Goal: Navigation & Orientation: Find specific page/section

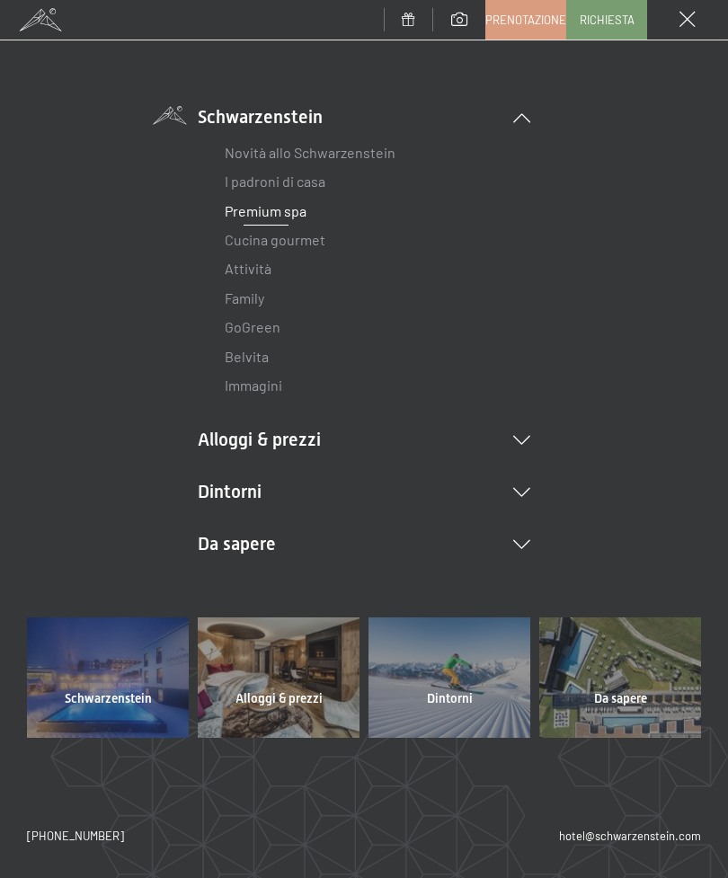
scroll to position [90, 0]
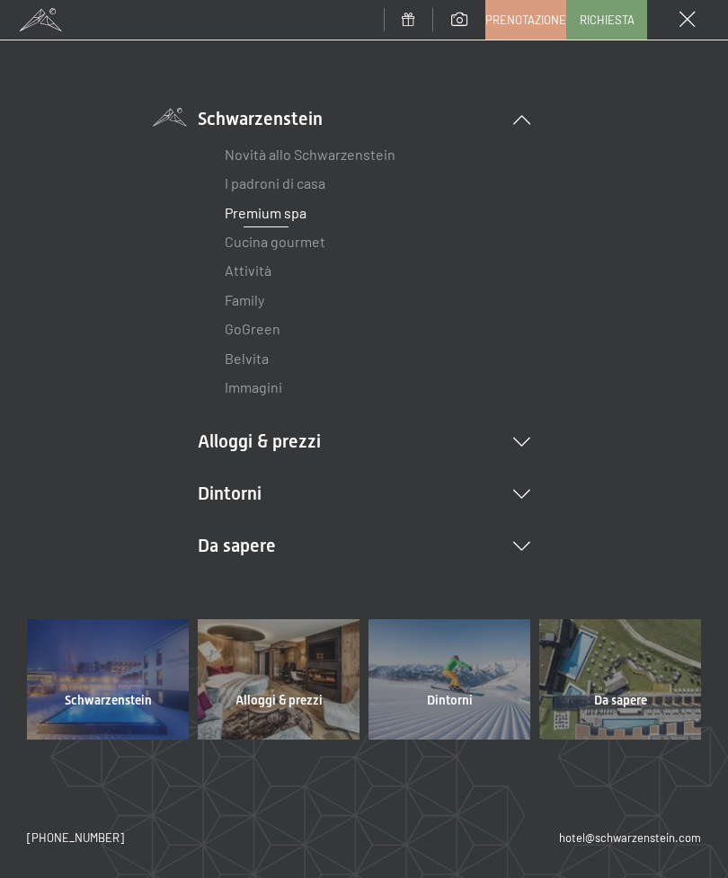
click at [515, 481] on li "Dintorni Aurina Ski & Winter Sci Scuola di sci Trekking in estate Escursioni Bi…" at bounding box center [364, 493] width 332 height 25
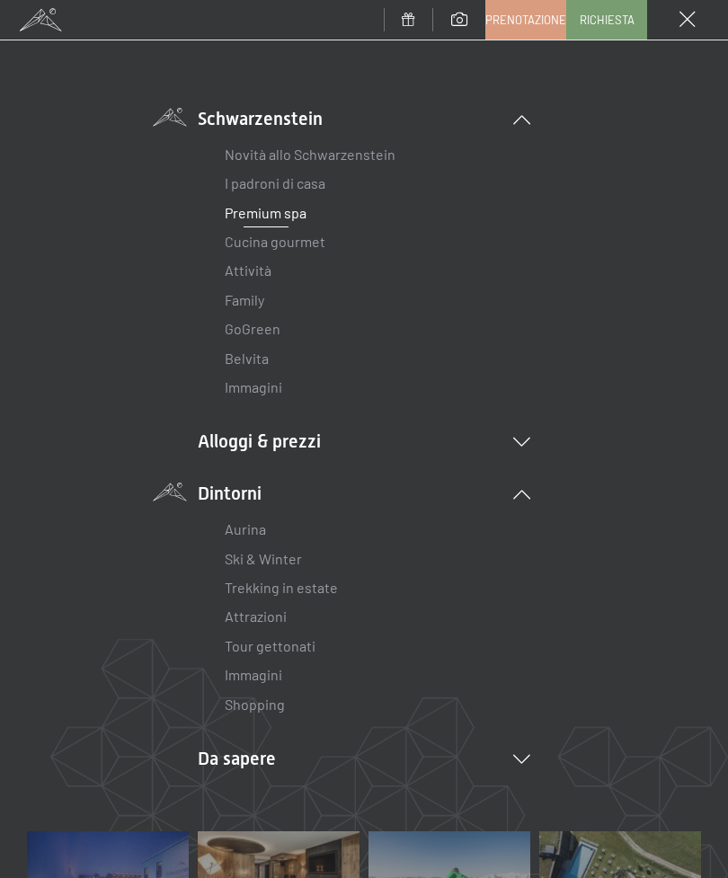
click at [684, 250] on div "DE IT EN Schwarzenstein Novità allo Schwarzenstein I padroni di casa Premium sp…" at bounding box center [364, 424] width 674 height 813
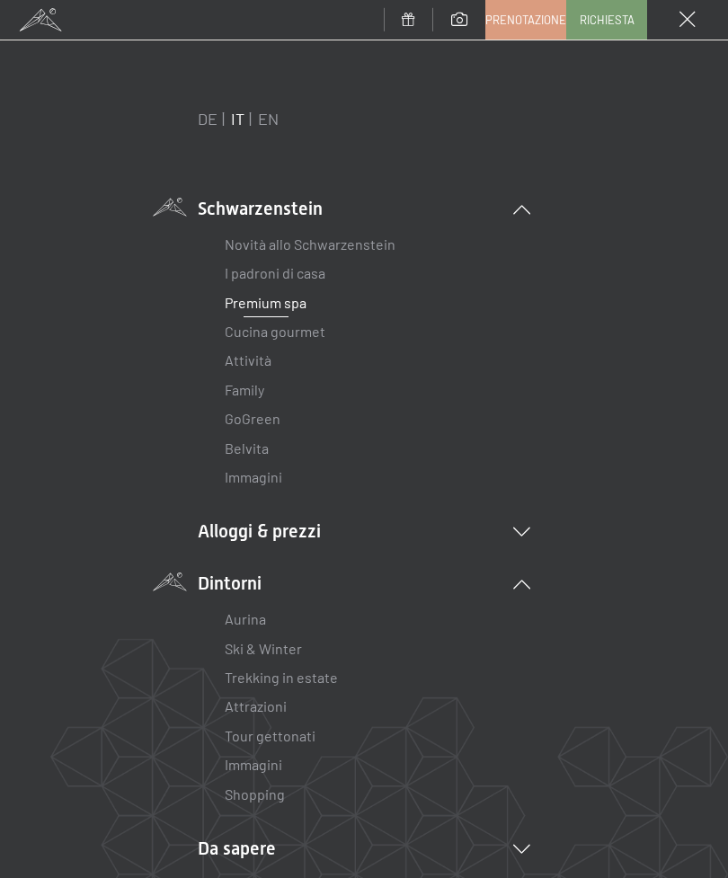
scroll to position [0, 0]
click at [286, 208] on li "Schwarzenstein Novità allo Schwarzenstein I padroni di casa Premium spa Cucina …" at bounding box center [364, 344] width 332 height 297
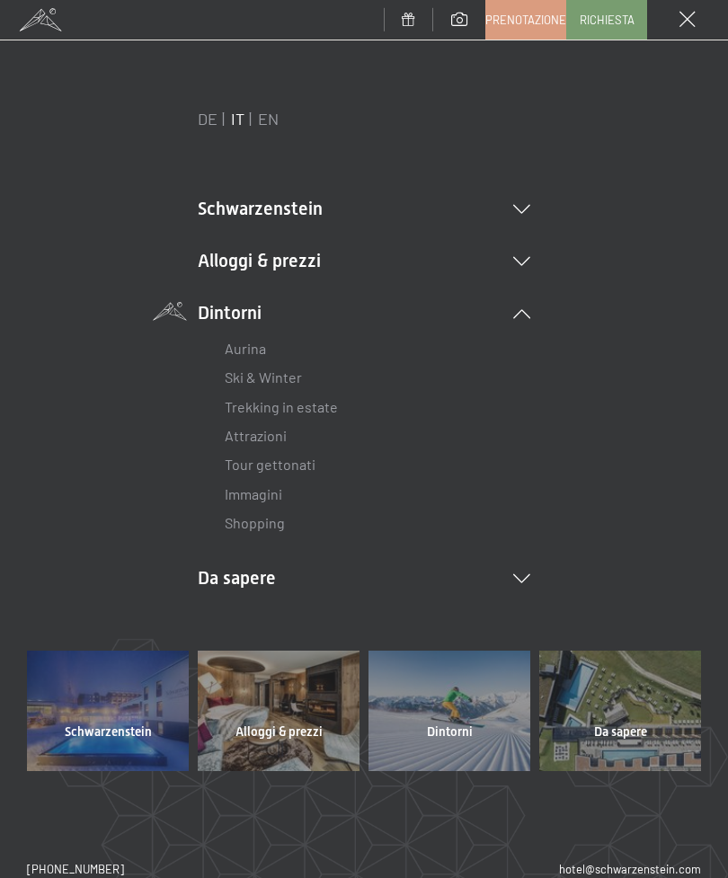
click at [516, 259] on icon at bounding box center [521, 261] width 17 height 9
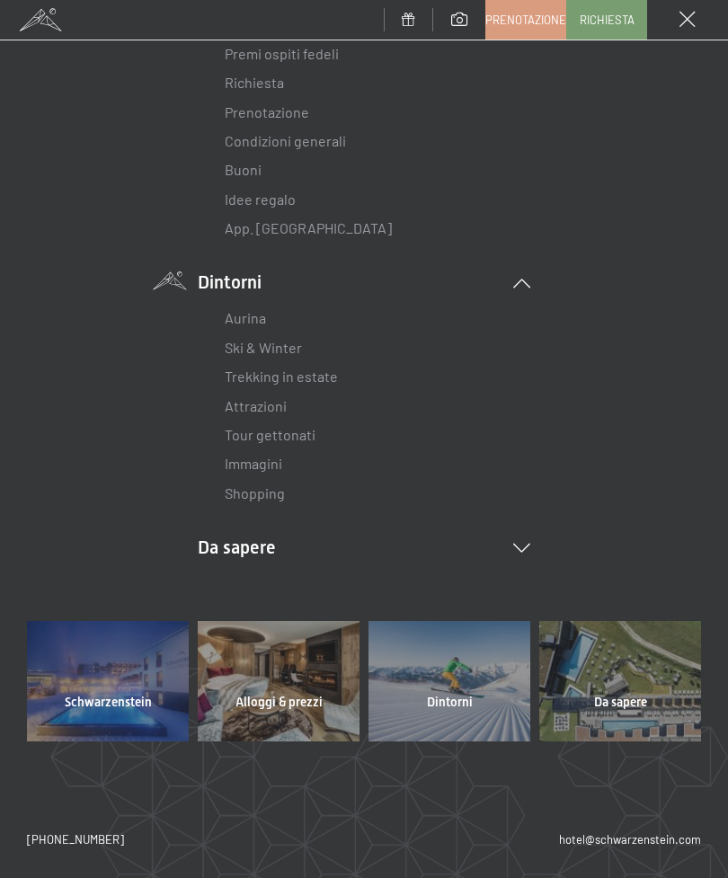
scroll to position [386, 0]
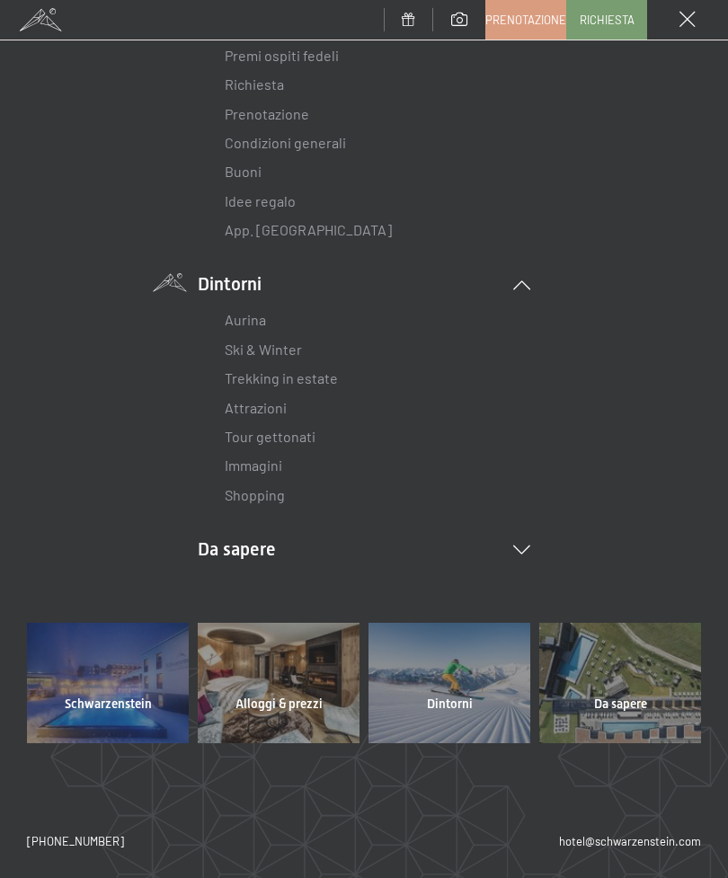
click at [607, 671] on div at bounding box center [620, 683] width 162 height 120
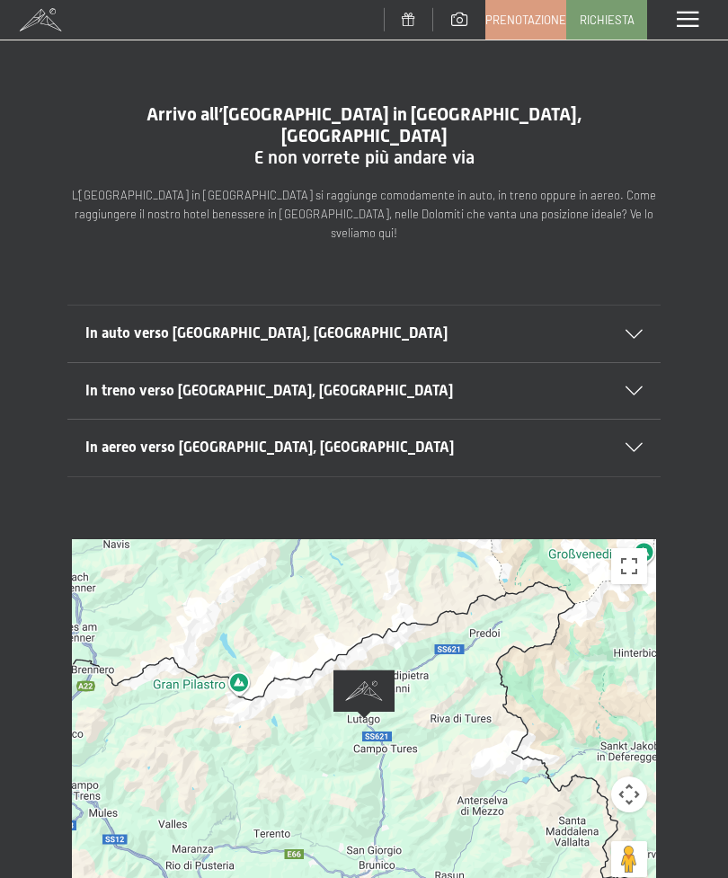
click at [48, 20] on span at bounding box center [40, 20] width 81 height 40
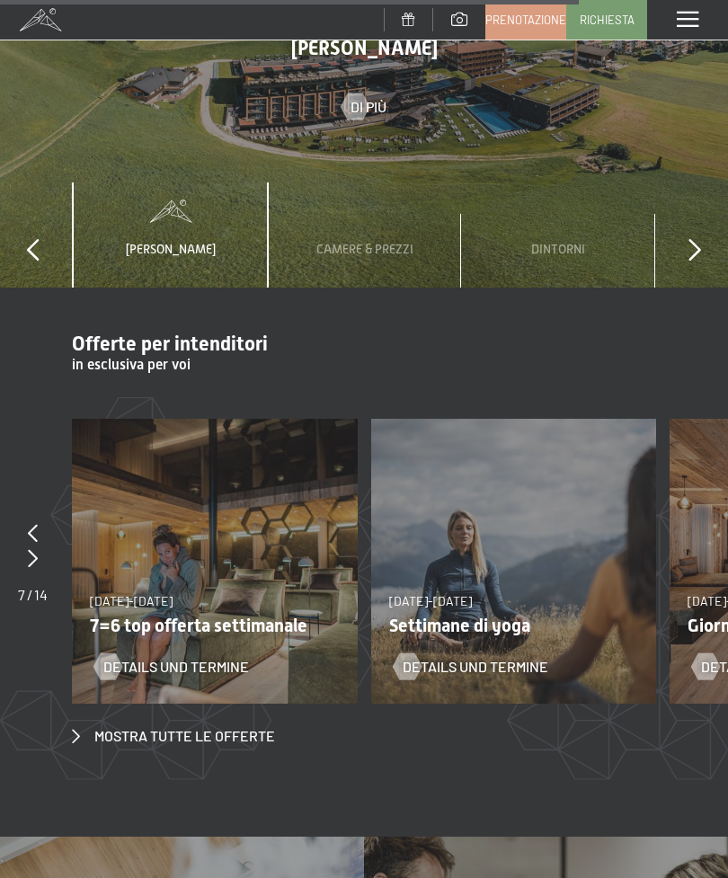
scroll to position [5359, 0]
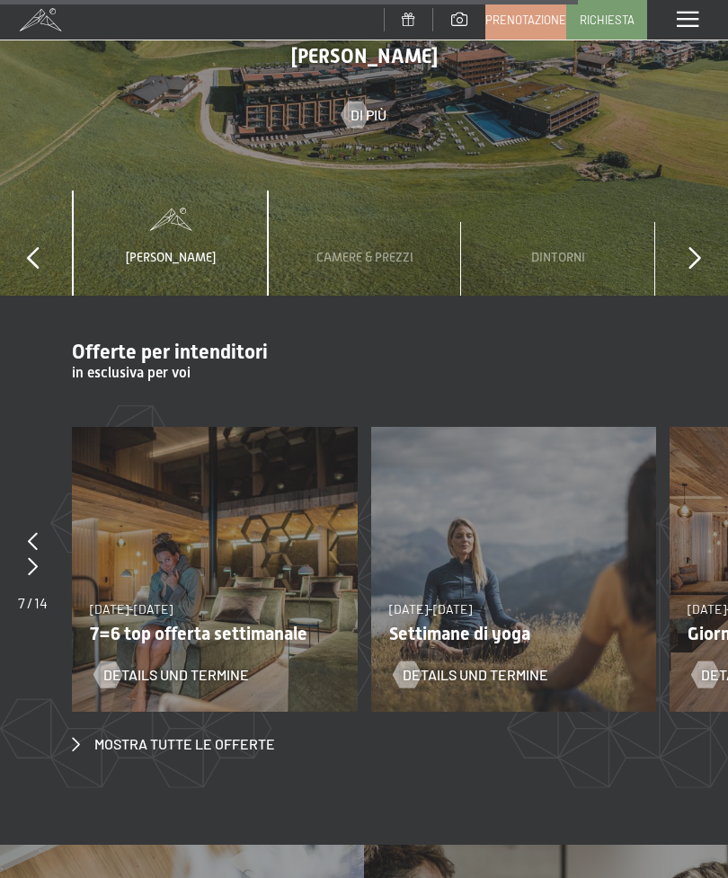
click at [684, 9] on div "Menu" at bounding box center [687, 20] width 81 height 40
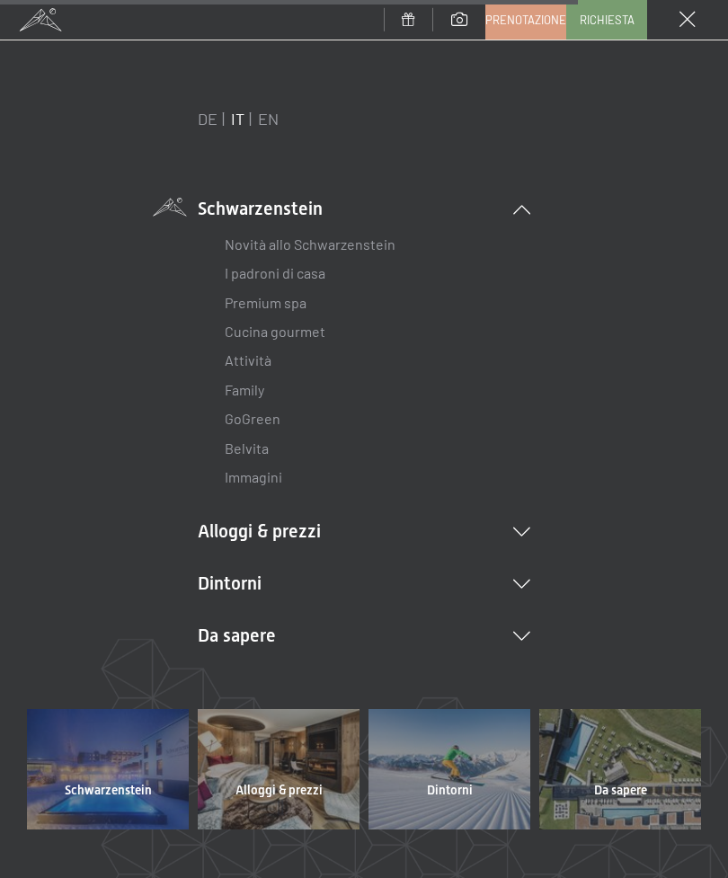
click at [529, 590] on li "Dintorni Aurina Ski & Winter Sci Scuola di sci Trekking in estate Escursioni Bi…" at bounding box center [364, 583] width 332 height 25
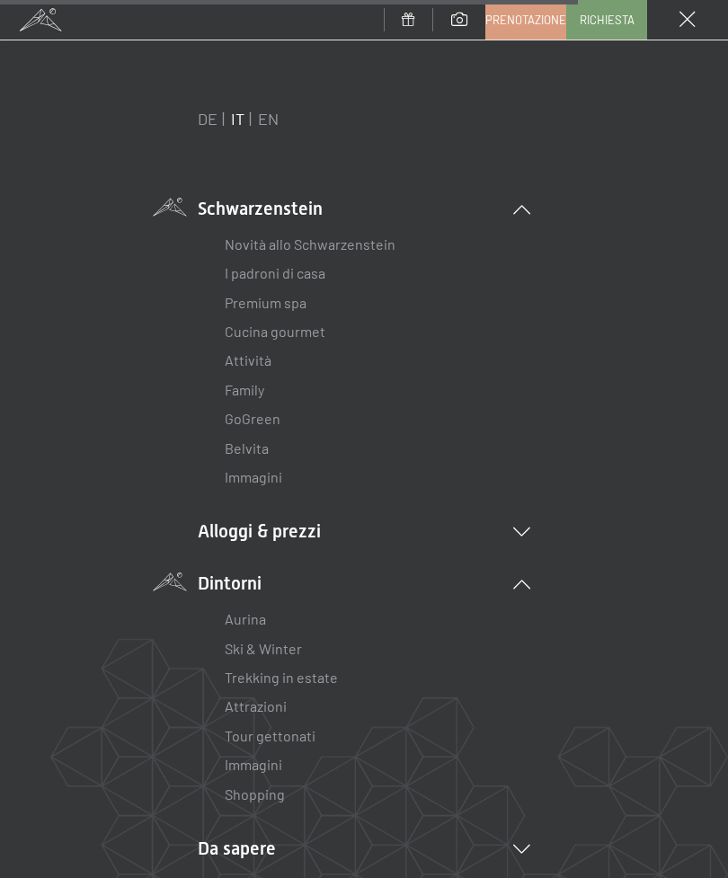
click at [290, 266] on link "I padroni di casa" at bounding box center [275, 272] width 101 height 17
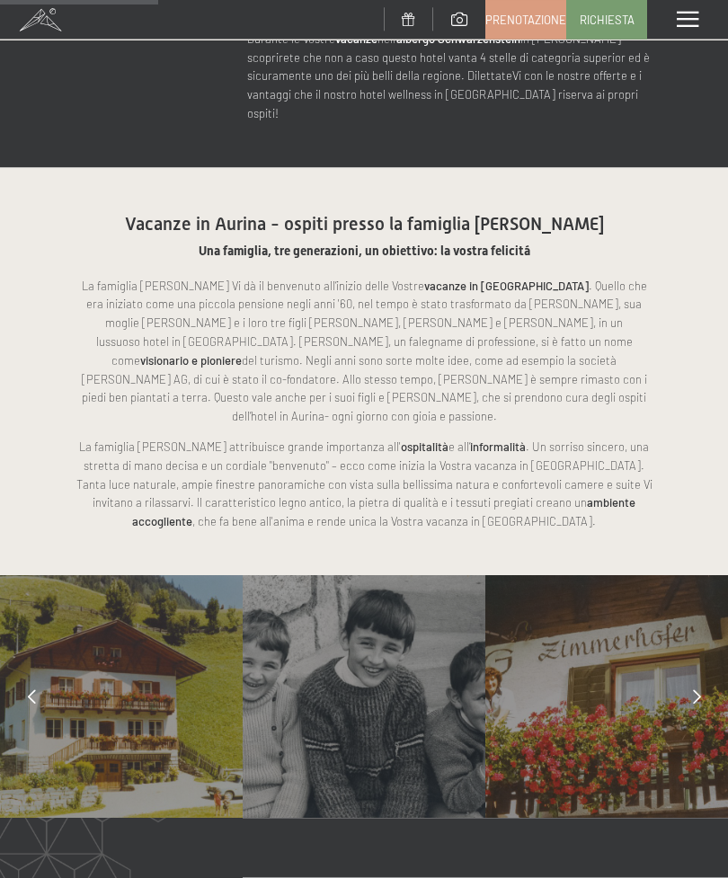
scroll to position [802, 0]
click at [686, 28] on span at bounding box center [688, 20] width 22 height 16
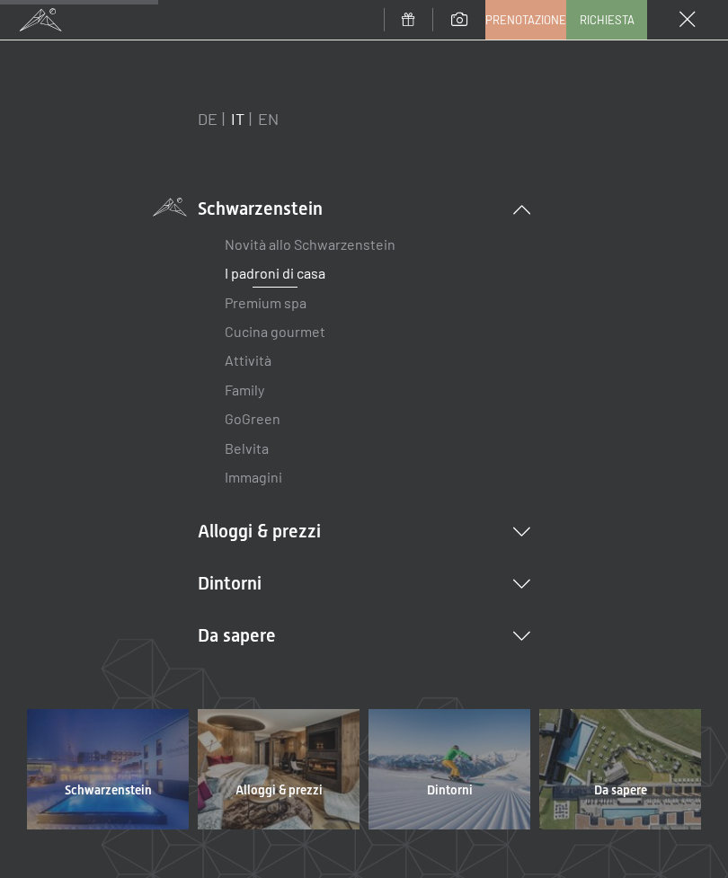
click at [519, 580] on icon at bounding box center [521, 584] width 17 height 9
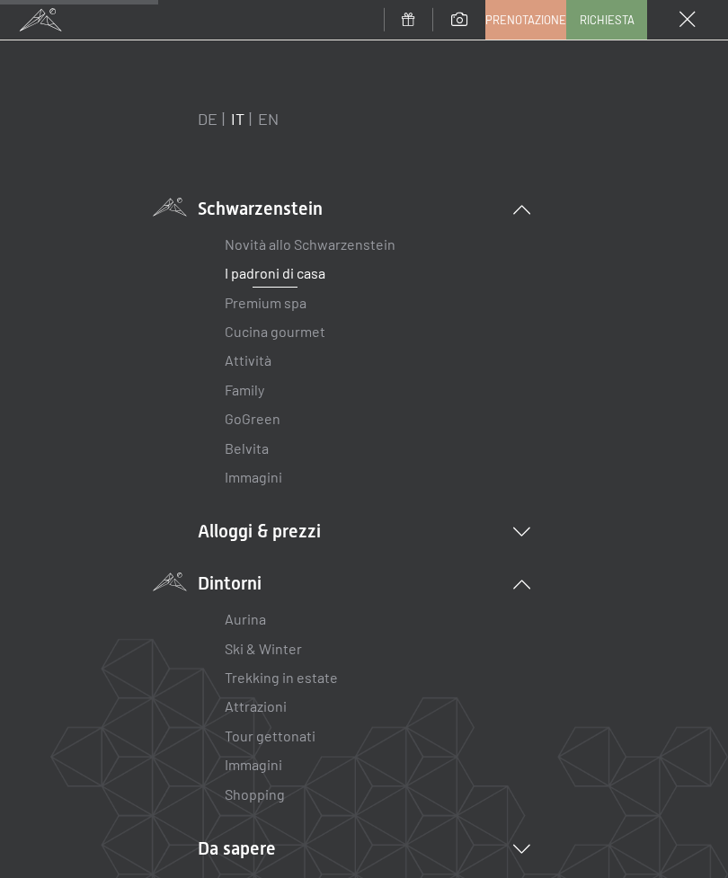
click at [248, 767] on link "Immagini" at bounding box center [254, 764] width 58 height 17
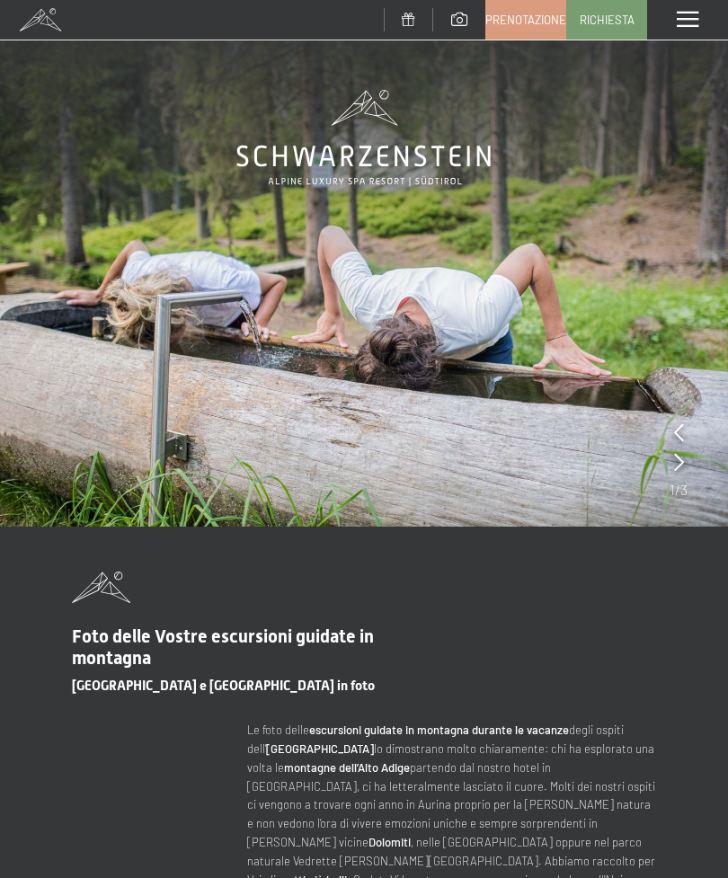
click at [694, 31] on div "Menu" at bounding box center [687, 20] width 81 height 40
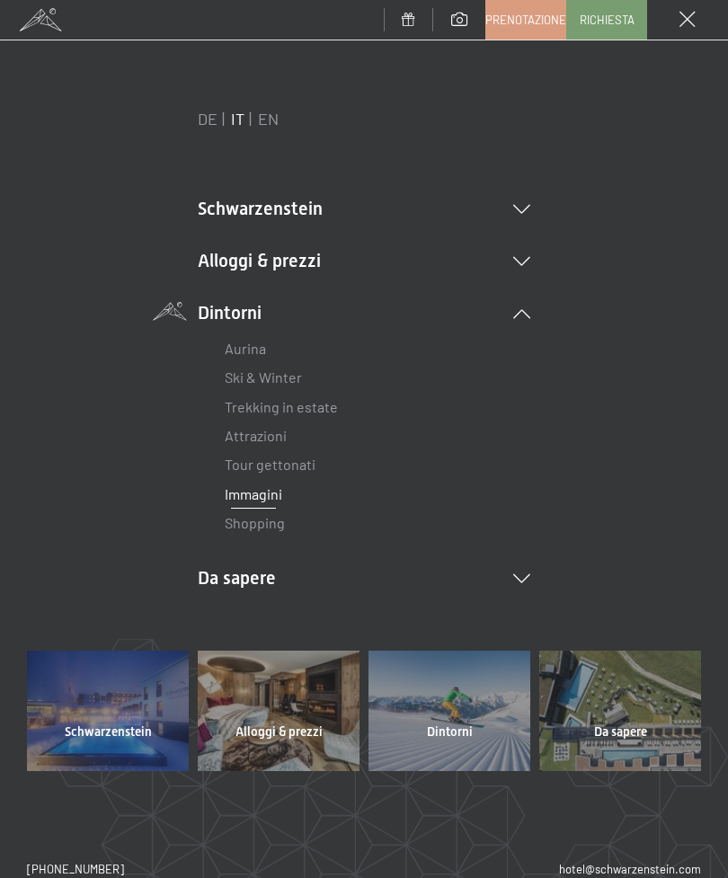
click at [253, 520] on link "Shopping" at bounding box center [255, 522] width 60 height 17
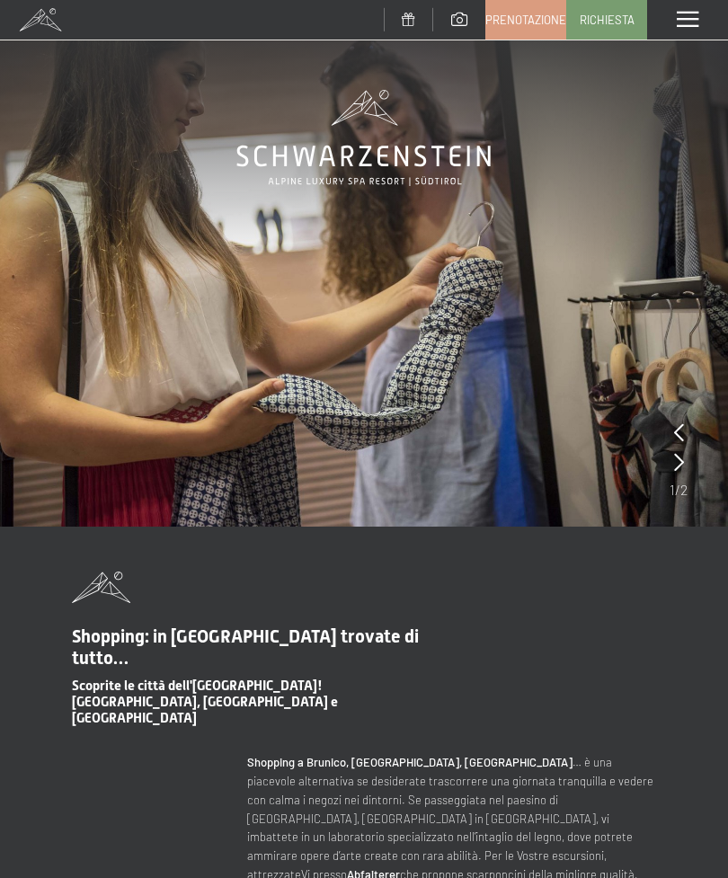
click at [42, 6] on span at bounding box center [40, 20] width 81 height 40
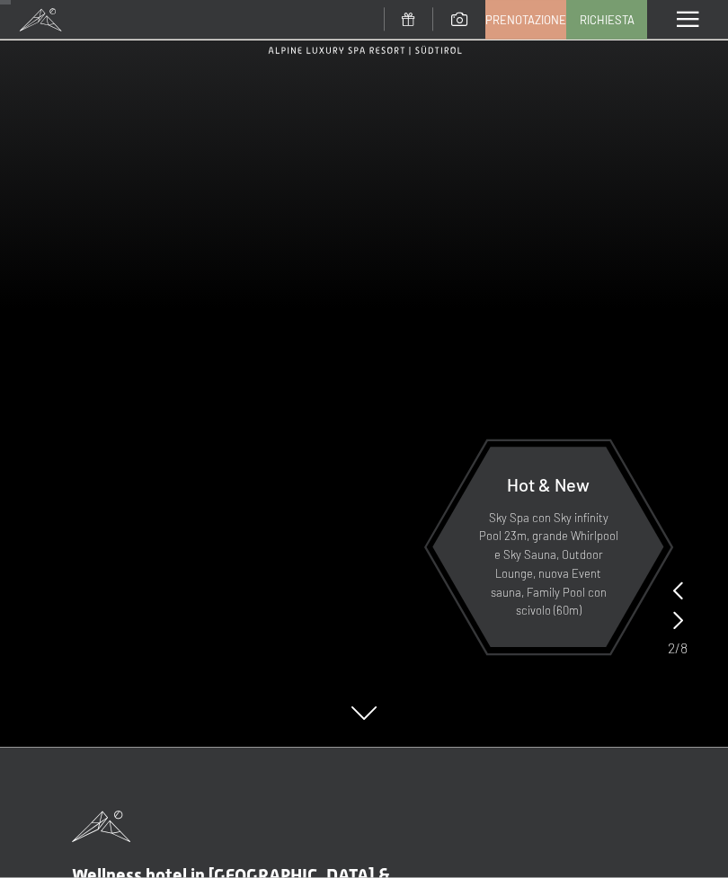
scroll to position [136, 0]
